Goal: Navigation & Orientation: Understand site structure

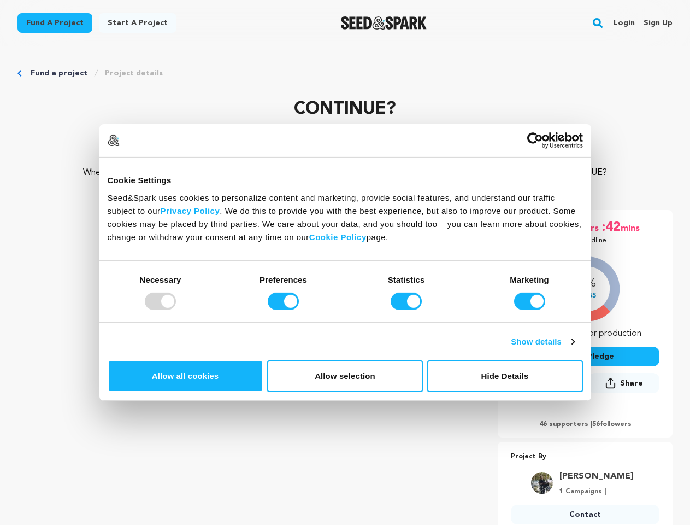
click at [176, 310] on div at bounding box center [160, 300] width 31 height 17
click at [299, 310] on input "Preferences" at bounding box center [283, 300] width 31 height 17
checkbox input "false"
click at [408, 310] on input "Statistics" at bounding box center [406, 300] width 31 height 17
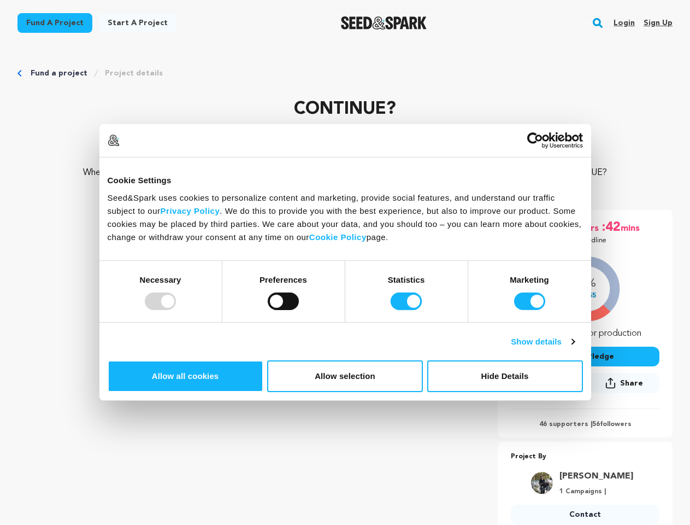
checkbox input "false"
click at [514, 310] on input "Marketing" at bounding box center [529, 300] width 31 height 17
checkbox input "false"
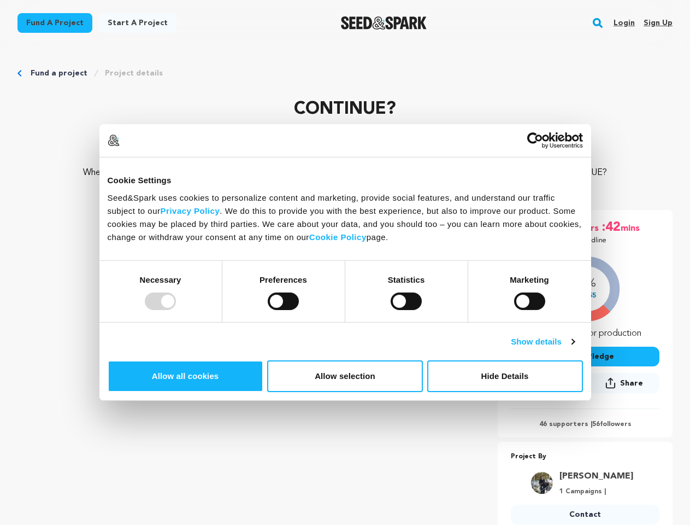
click at [574, 348] on link "Show details" at bounding box center [542, 341] width 63 height 13
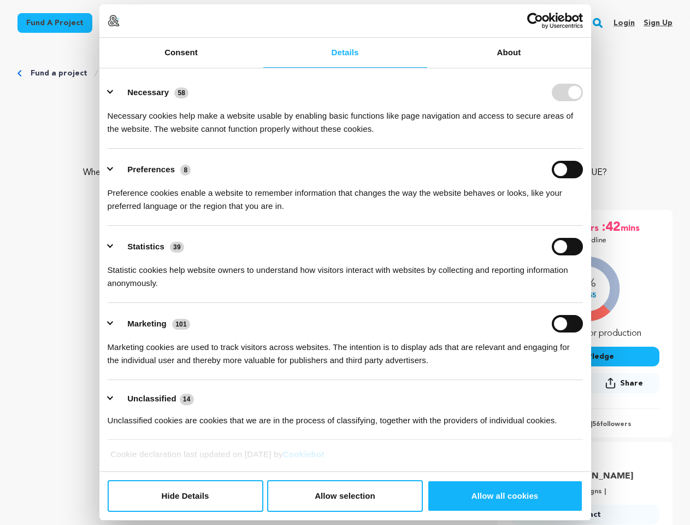
click at [583, 226] on li "Preferences 8 Preference cookies enable a website to remember information that …" at bounding box center [345, 187] width 475 height 77
click at [588, 418] on ul "Necessary 58 Necessary cookies help make a website usable by enabling basic fun…" at bounding box center [345, 256] width 486 height 368
click at [604, 453] on p "Project By" at bounding box center [585, 456] width 149 height 13
click at [600, 23] on rect "button" at bounding box center [597, 22] width 13 height 13
click at [120, 27] on img at bounding box center [114, 21] width 12 height 12
